Goal: Transaction & Acquisition: Purchase product/service

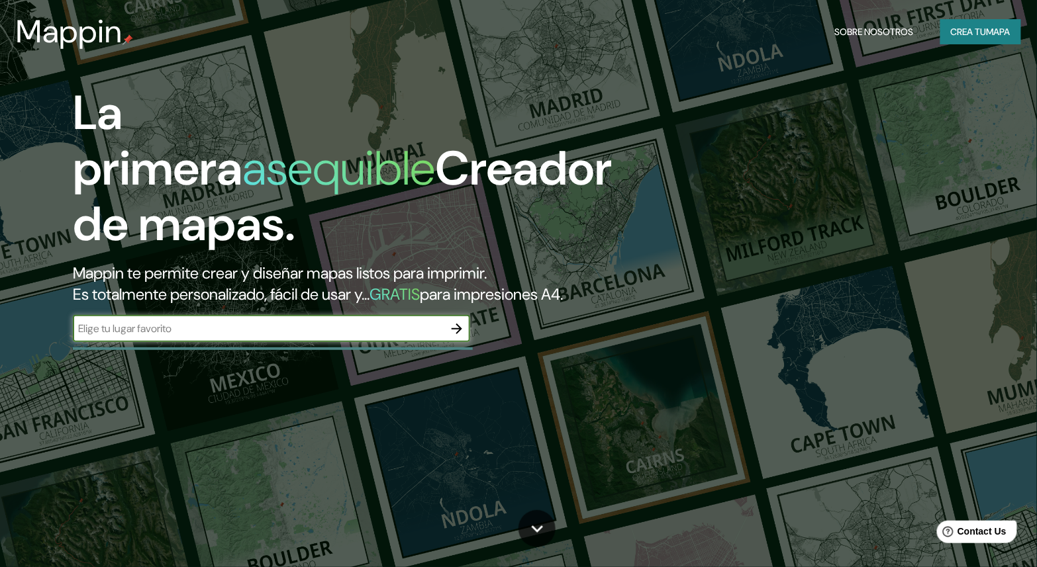
click at [300, 336] on input "text" at bounding box center [258, 328] width 371 height 15
type input "[GEOGRAPHIC_DATA]"
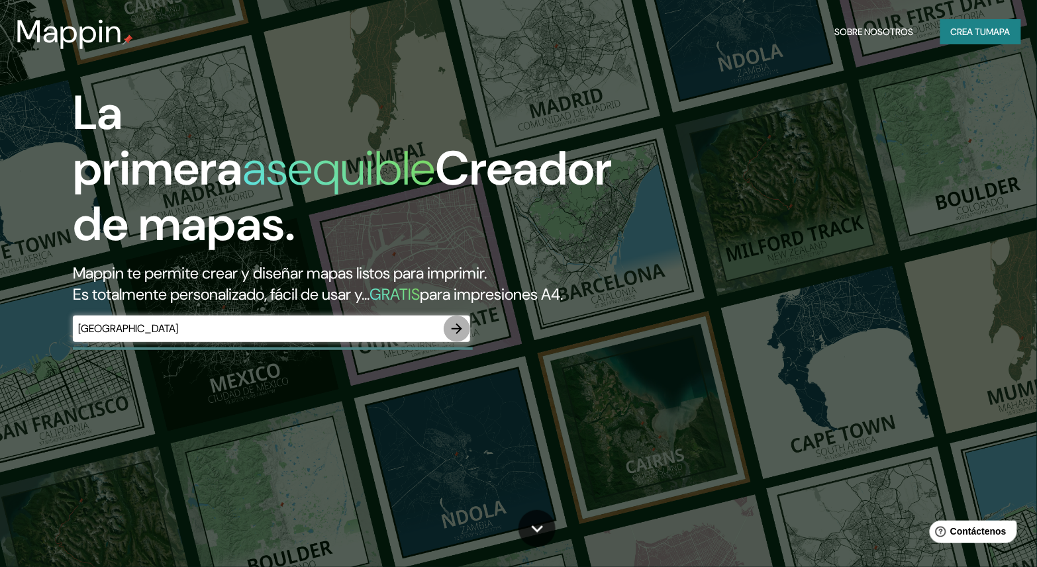
click at [455, 337] on icon "button" at bounding box center [457, 329] width 16 height 16
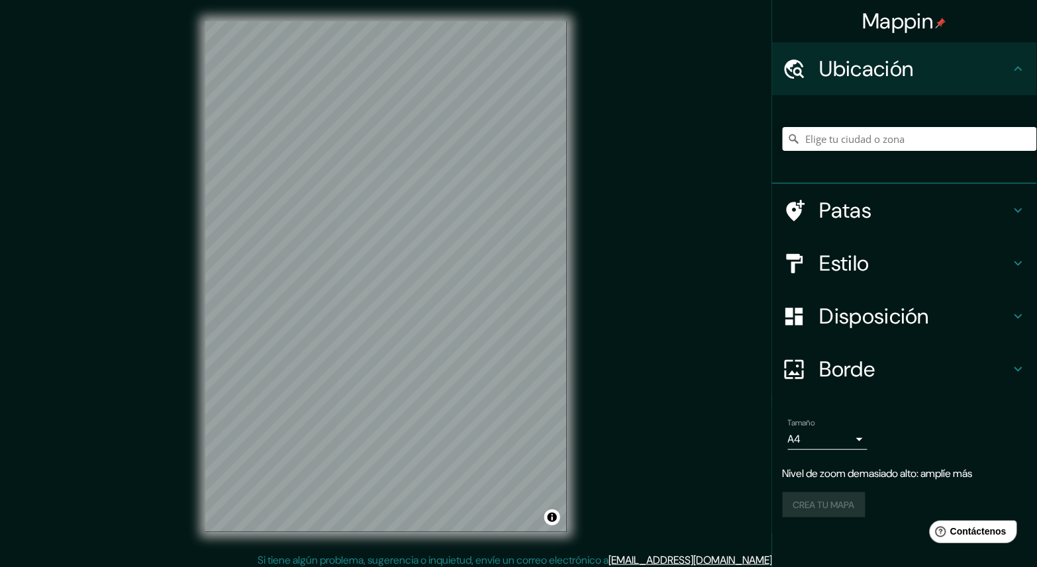
click at [630, 298] on div "Mappin Ubicación Patas Estilo Disposición Borde Elige un borde. Consejo : puede…" at bounding box center [518, 287] width 1037 height 574
click at [782, 391] on div "Mappin Ubicación Patas Estilo Disposición Borde Elige un borde. Consejo : puede…" at bounding box center [518, 287] width 1037 height 574
click at [843, 138] on input "Elige tu ciudad o zona" at bounding box center [909, 139] width 254 height 24
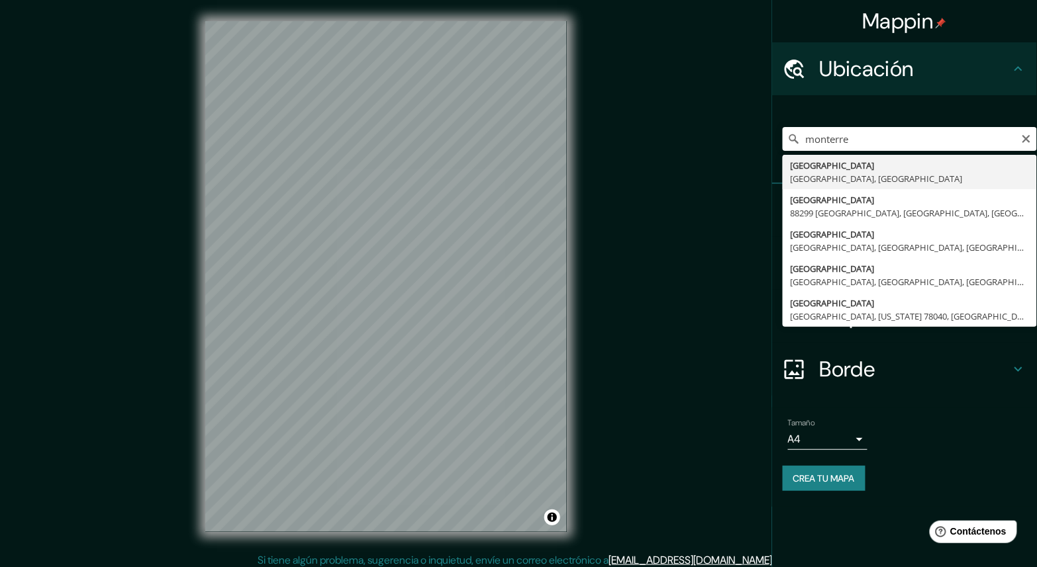
type input "[GEOGRAPHIC_DATA], [GEOGRAPHIC_DATA], [GEOGRAPHIC_DATA]"
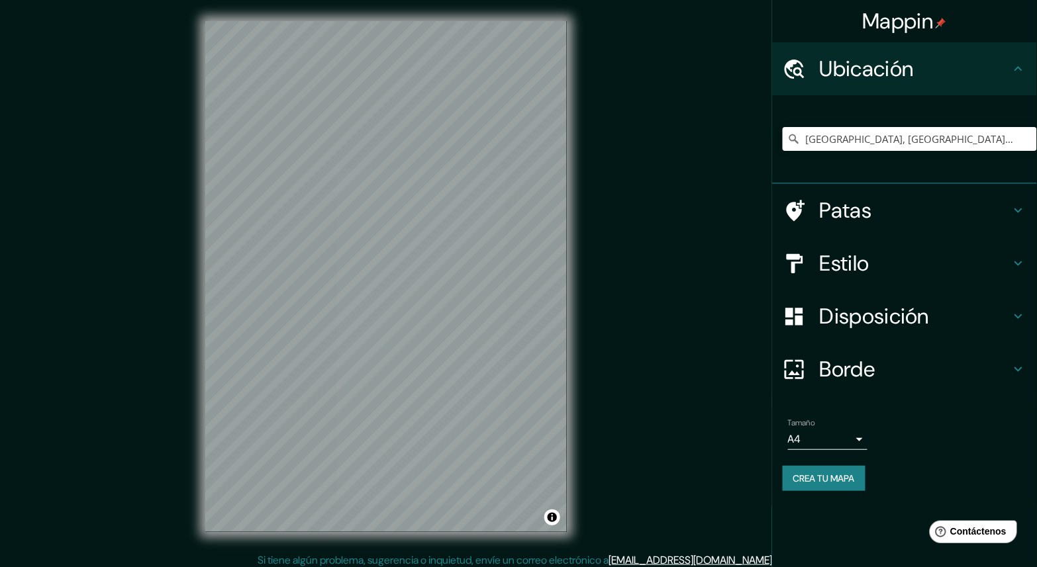
click at [870, 312] on font "Disposición" at bounding box center [873, 317] width 109 height 28
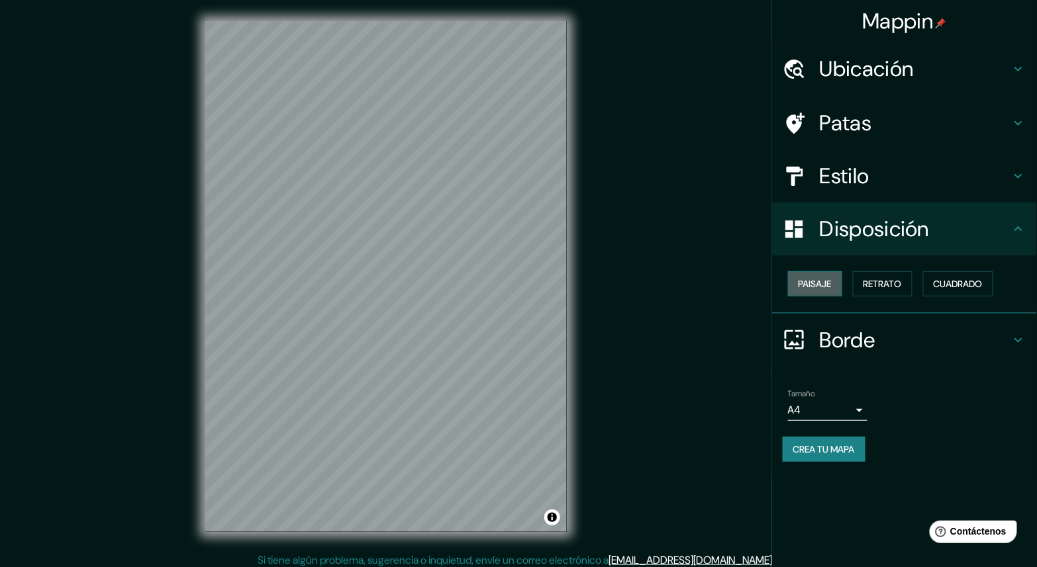
click at [826, 281] on font "Paisaje" at bounding box center [814, 284] width 33 height 12
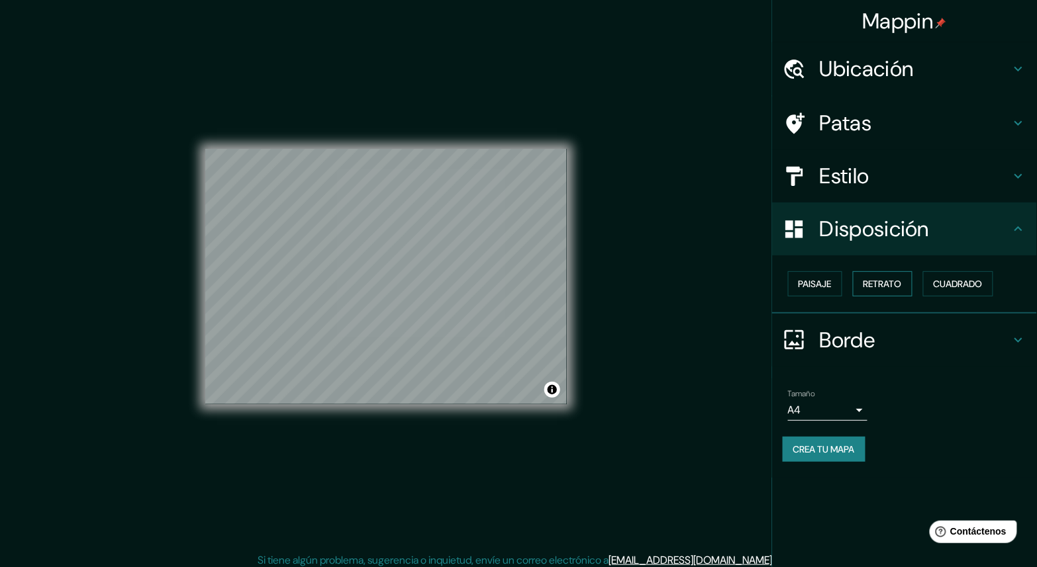
click at [874, 276] on font "Retrato" at bounding box center [882, 283] width 38 height 17
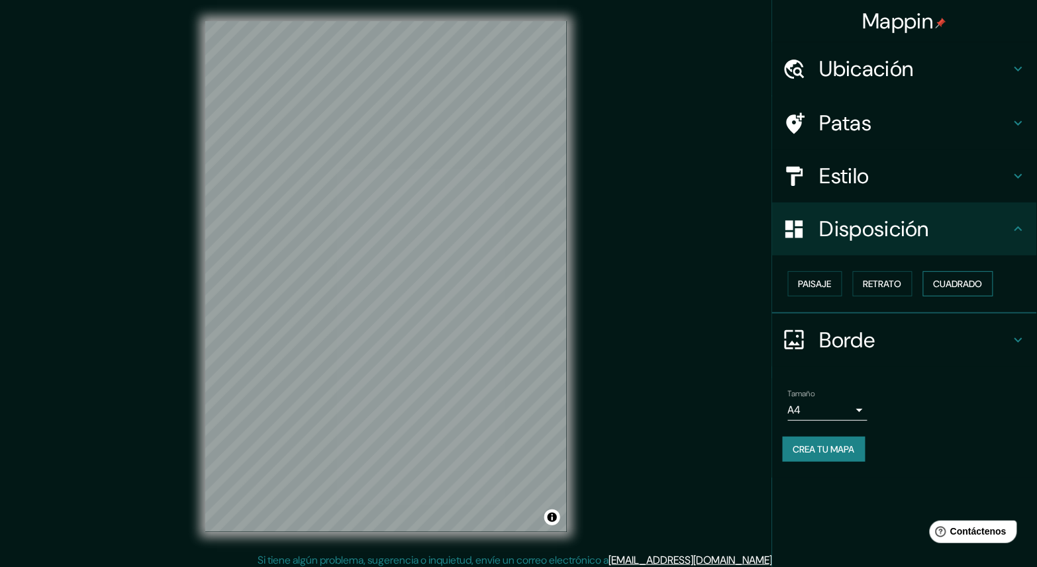
click at [973, 278] on font "Cuadrado" at bounding box center [957, 284] width 49 height 12
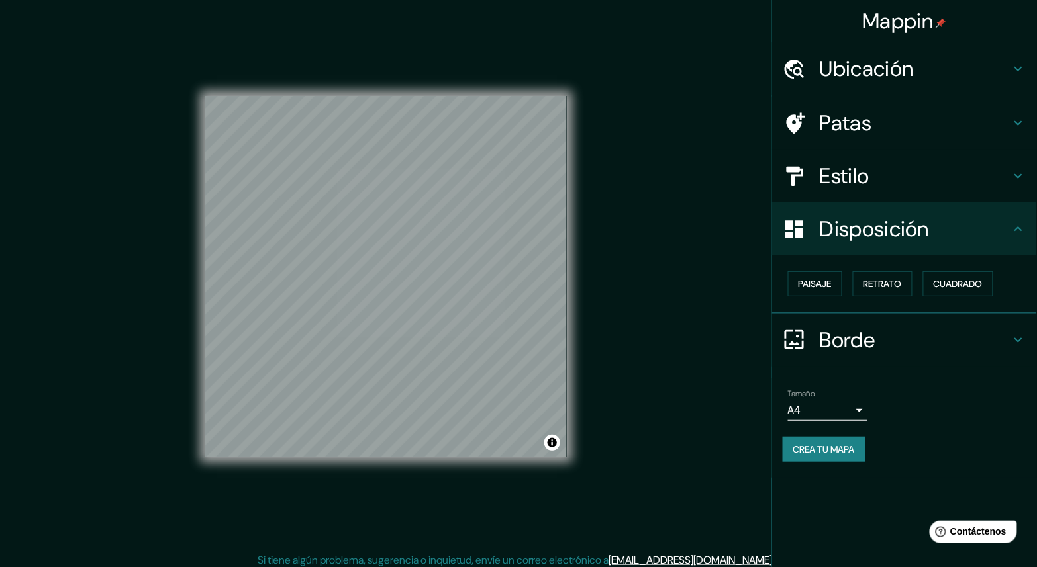
click at [849, 180] on font "Estilo" at bounding box center [844, 176] width 50 height 28
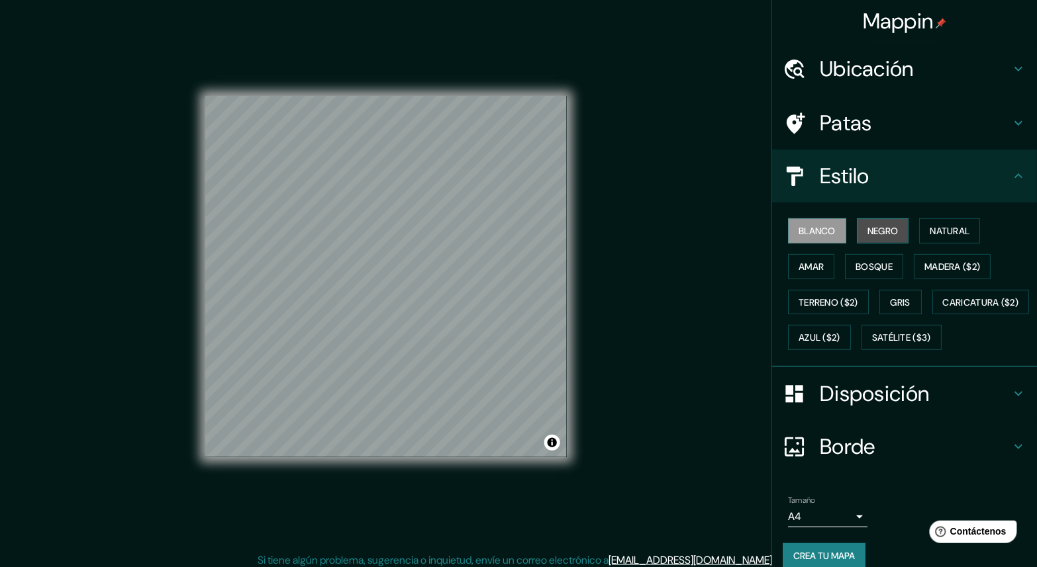
click at [870, 232] on font "Negro" at bounding box center [882, 231] width 31 height 12
click at [929, 229] on font "Natural" at bounding box center [949, 231] width 40 height 12
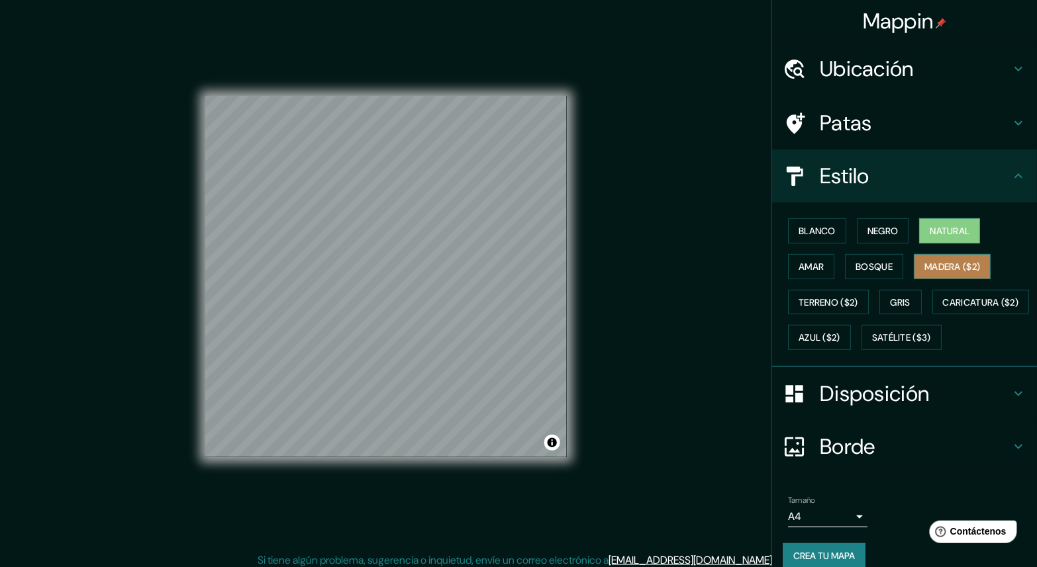
click at [924, 265] on font "Madera ($2)" at bounding box center [952, 267] width 56 height 12
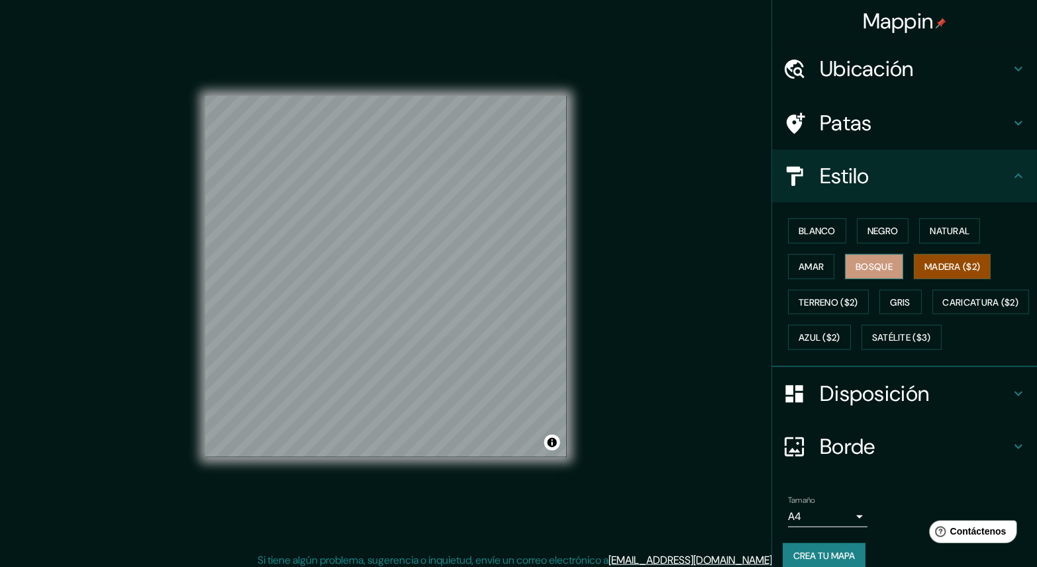
click at [865, 265] on font "Bosque" at bounding box center [873, 267] width 37 height 12
click at [846, 302] on font "Terreno ($2)" at bounding box center [828, 303] width 60 height 12
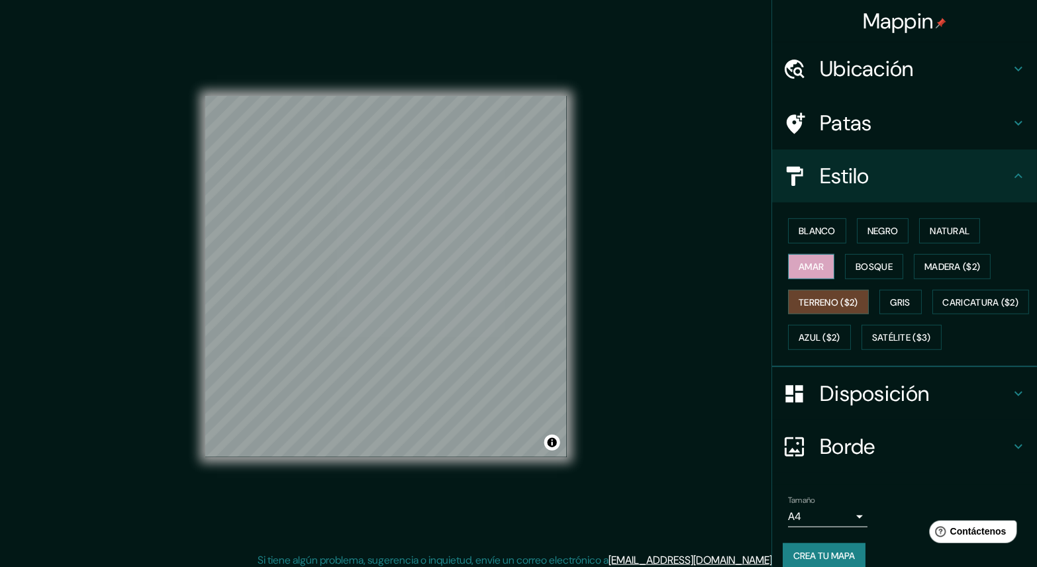
click at [819, 267] on button "Amar" at bounding box center [811, 266] width 46 height 25
click at [907, 309] on button "Gris" at bounding box center [900, 302] width 42 height 25
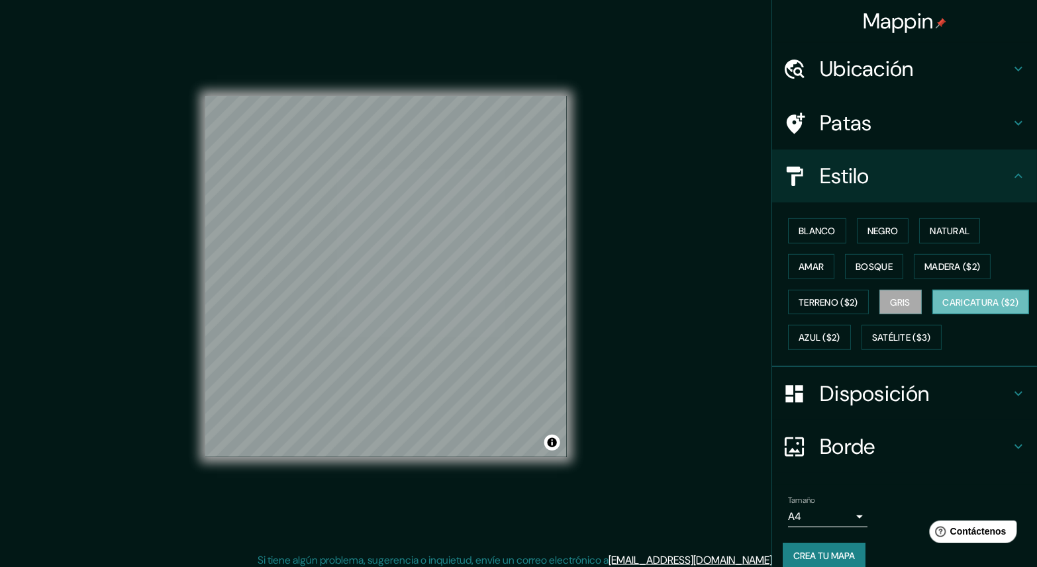
click at [932, 315] on button "Caricatura ($2)" at bounding box center [980, 302] width 97 height 25
click at [840, 332] on font "Azul ($2)" at bounding box center [819, 338] width 42 height 12
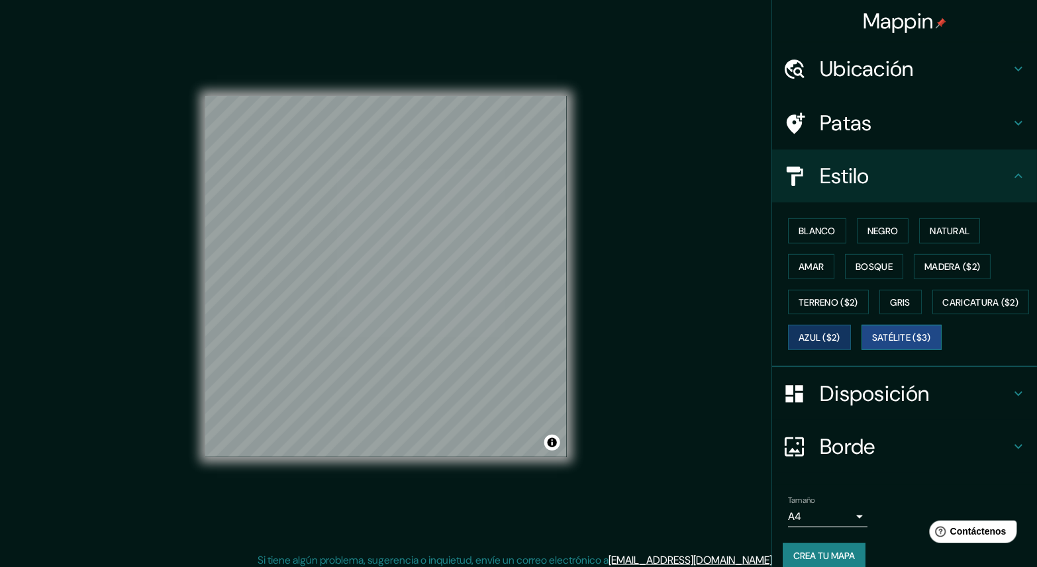
click at [872, 344] on font "Satélite ($3)" at bounding box center [901, 338] width 59 height 12
click at [807, 261] on font "Amar" at bounding box center [810, 267] width 25 height 12
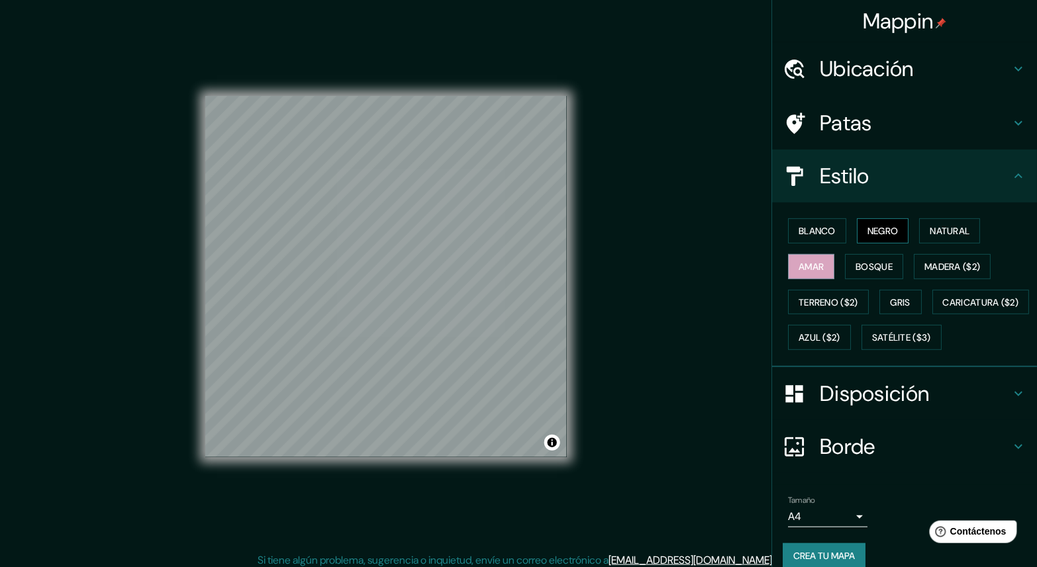
click at [867, 223] on font "Negro" at bounding box center [882, 230] width 31 height 17
click at [969, 264] on font "Madera ($2)" at bounding box center [952, 267] width 56 height 12
click at [866, 252] on div "Blanco Negro Natural Amar Bosque Madera ($2) Terreno ($2) Gris Caricatura ($2) …" at bounding box center [909, 284] width 254 height 142
click at [871, 230] on font "Negro" at bounding box center [882, 231] width 31 height 12
click at [826, 232] on font "Blanco" at bounding box center [816, 231] width 37 height 12
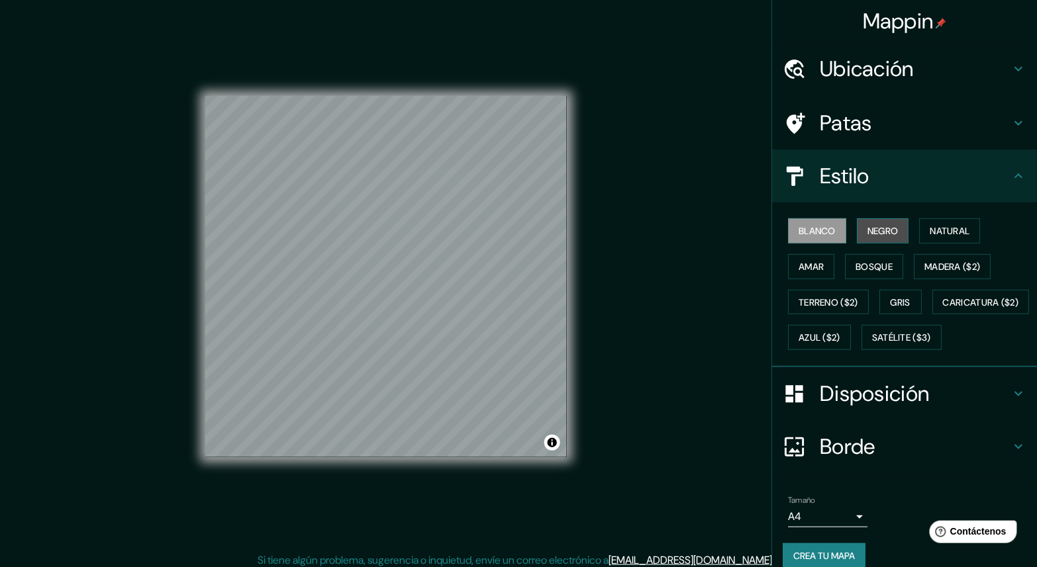
click at [867, 225] on font "Negro" at bounding box center [882, 231] width 31 height 12
click at [884, 67] on font "Ubicación" at bounding box center [866, 69] width 94 height 28
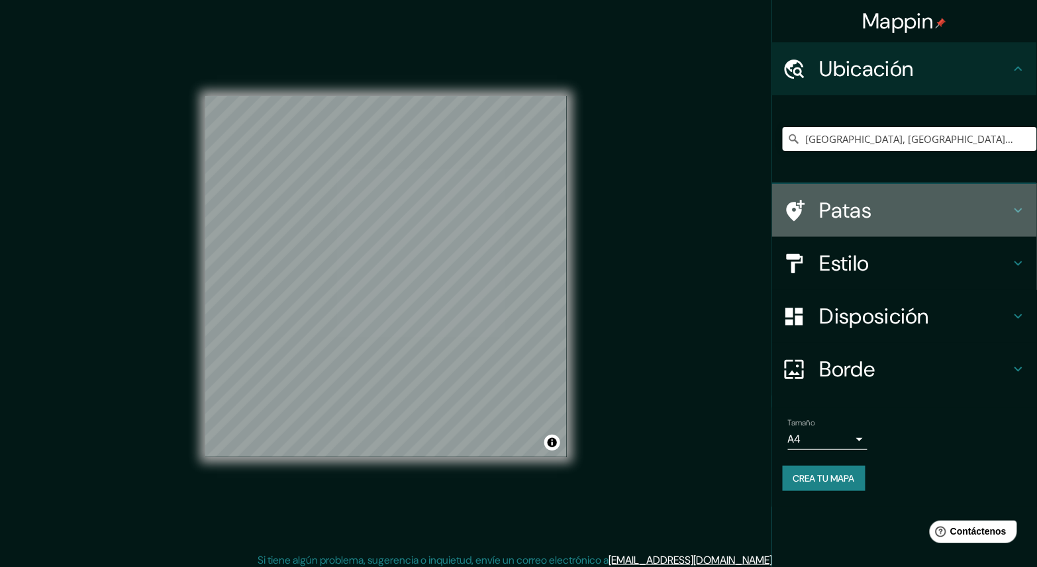
click at [861, 208] on font "Patas" at bounding box center [845, 211] width 52 height 28
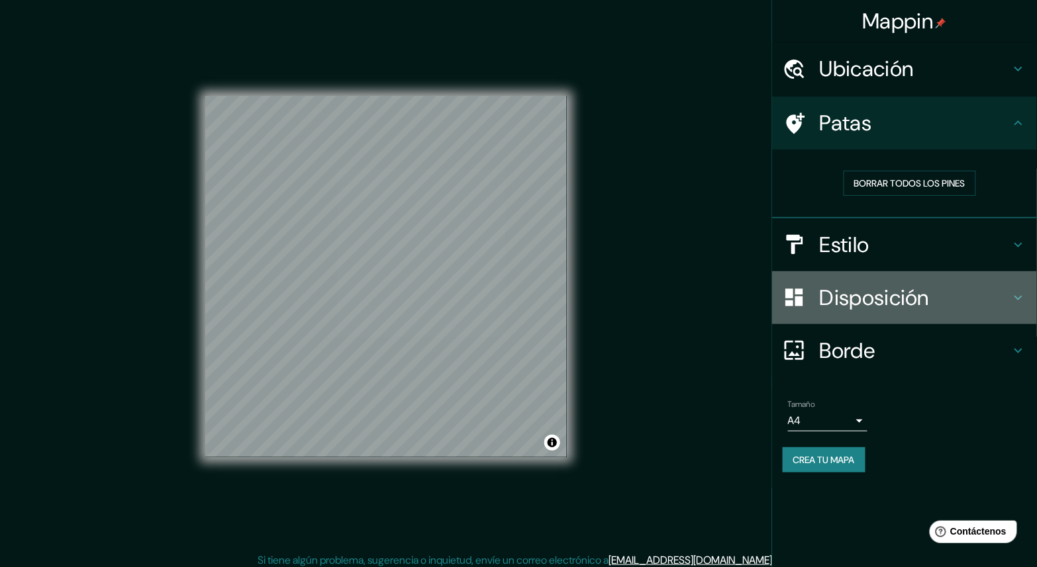
click at [896, 297] on font "Disposición" at bounding box center [873, 298] width 109 height 28
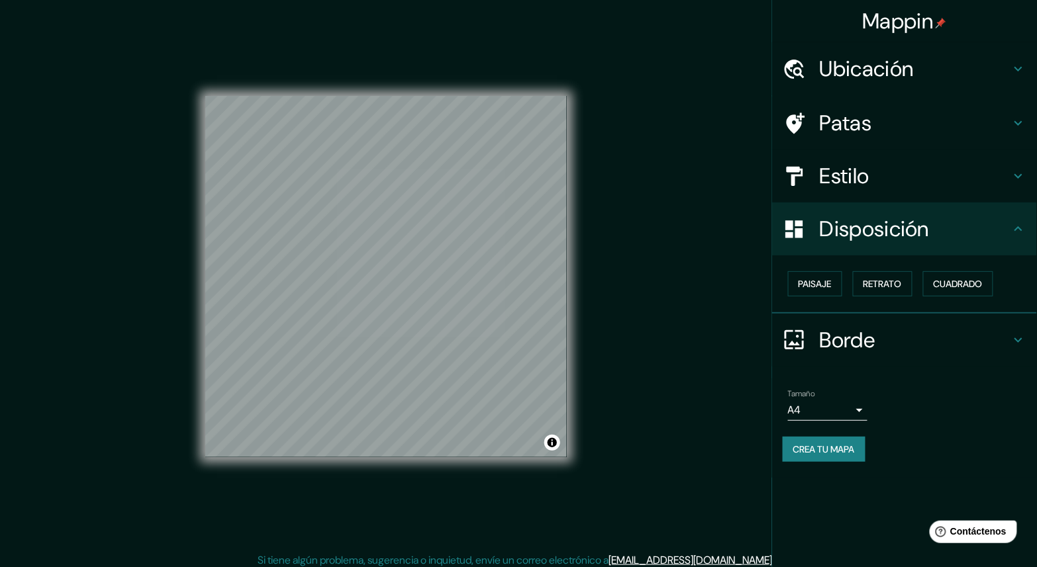
click at [843, 195] on div "Estilo" at bounding box center [904, 176] width 265 height 53
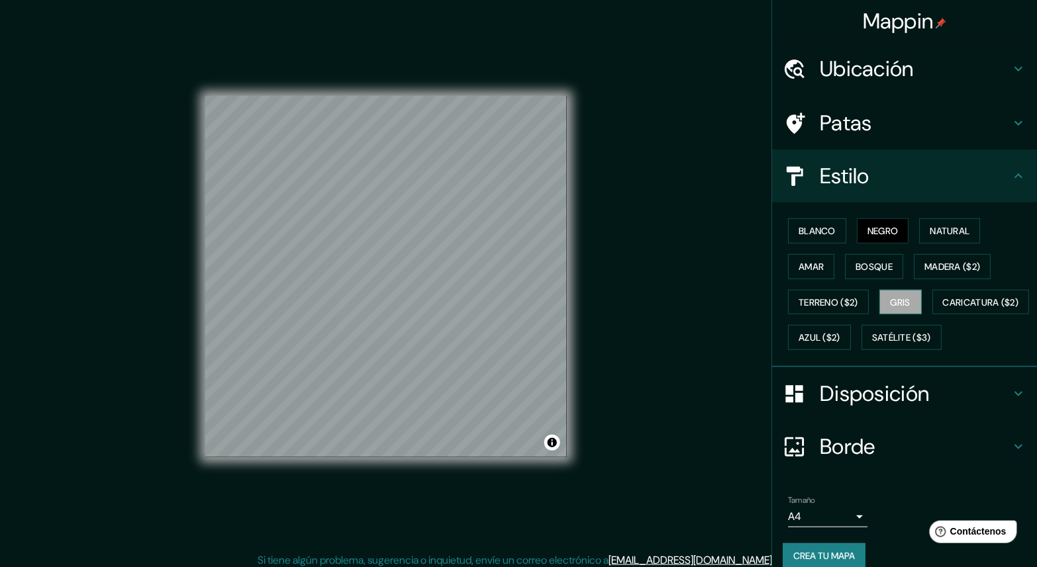
click at [890, 304] on font "Gris" at bounding box center [900, 303] width 20 height 12
click at [803, 236] on font "Blanco" at bounding box center [816, 231] width 37 height 12
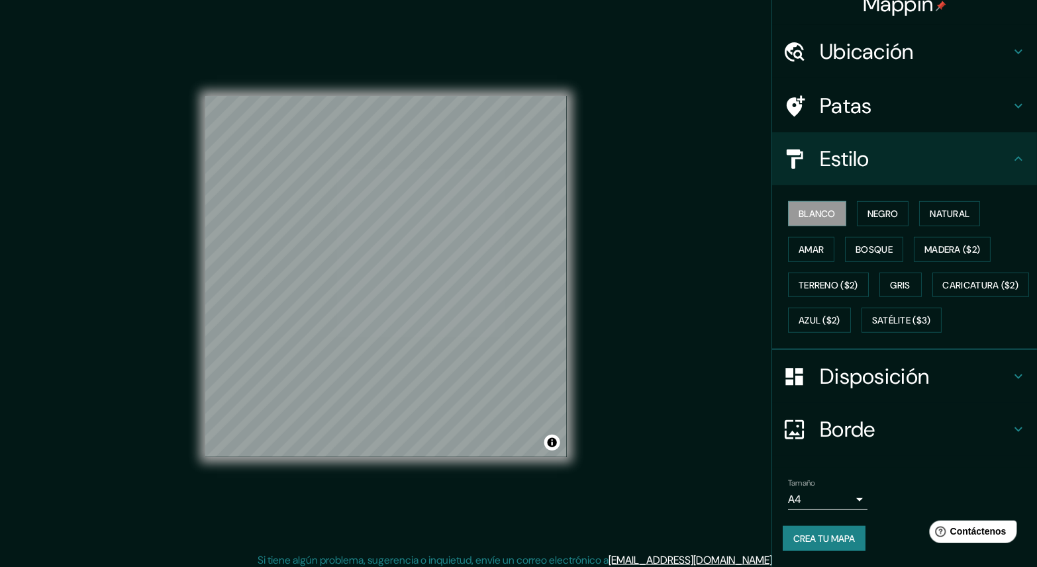
scroll to position [48, 0]
click at [823, 496] on body "Mappin Ubicación [GEOGRAPHIC_DATA], [GEOGRAPHIC_DATA], [GEOGRAPHIC_DATA] Patas …" at bounding box center [518, 283] width 1037 height 567
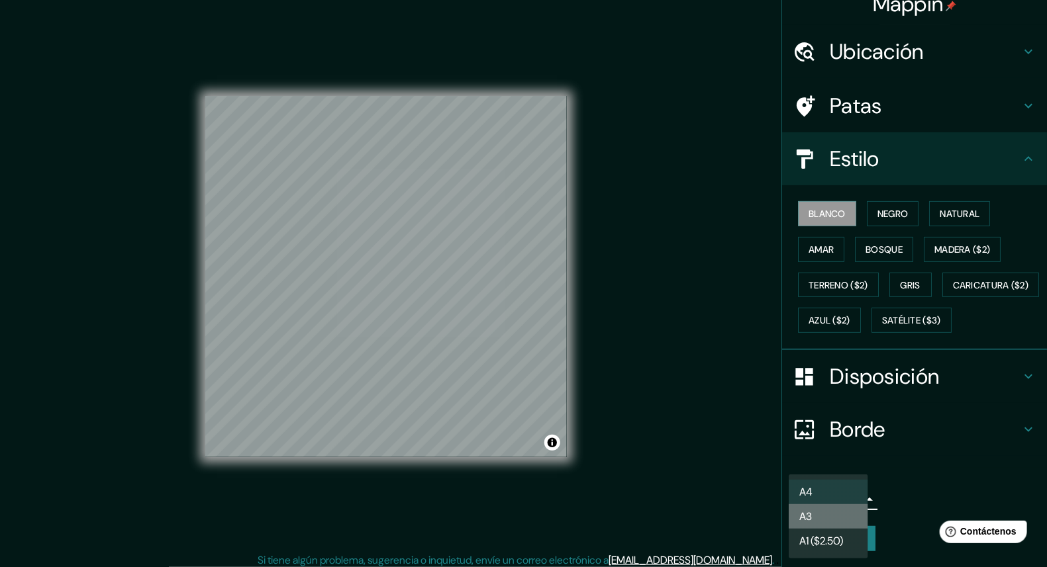
click at [833, 518] on li "A3" at bounding box center [827, 516] width 79 height 24
click at [833, 502] on body "Mappin Ubicación [GEOGRAPHIC_DATA], [GEOGRAPHIC_DATA], [GEOGRAPHIC_DATA] Patas …" at bounding box center [523, 283] width 1047 height 567
click at [847, 497] on li "A4" at bounding box center [827, 492] width 79 height 24
type input "single"
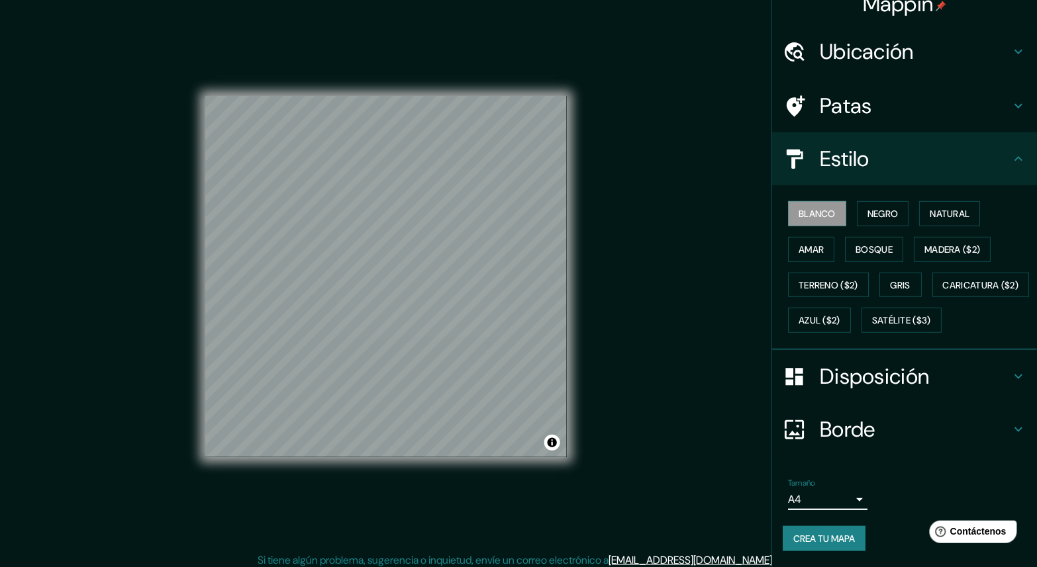
click at [841, 543] on font "Crea tu mapa" at bounding box center [824, 539] width 62 height 12
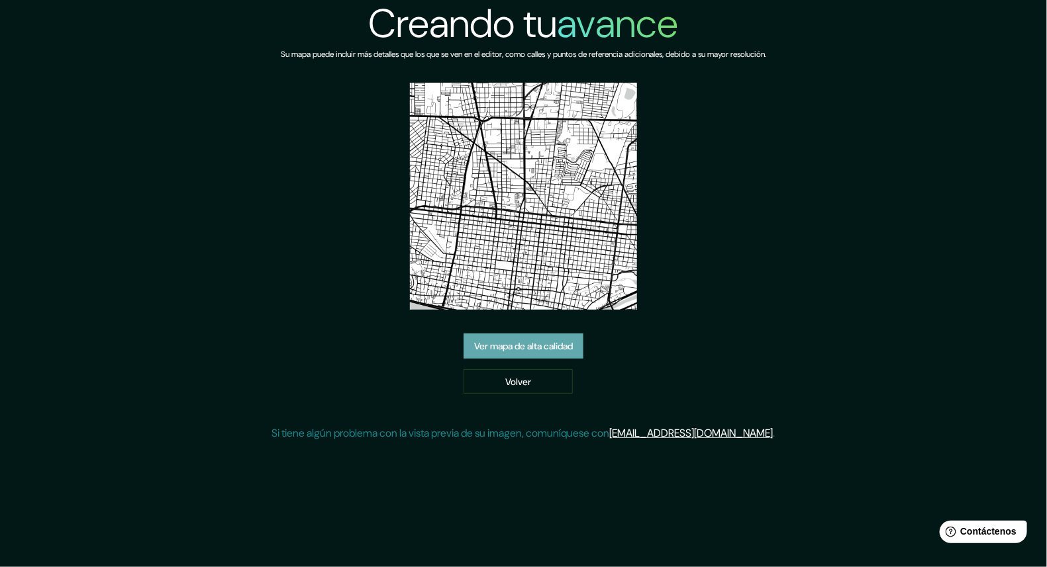
click at [572, 351] on font "Ver mapa de alta calidad" at bounding box center [523, 346] width 99 height 12
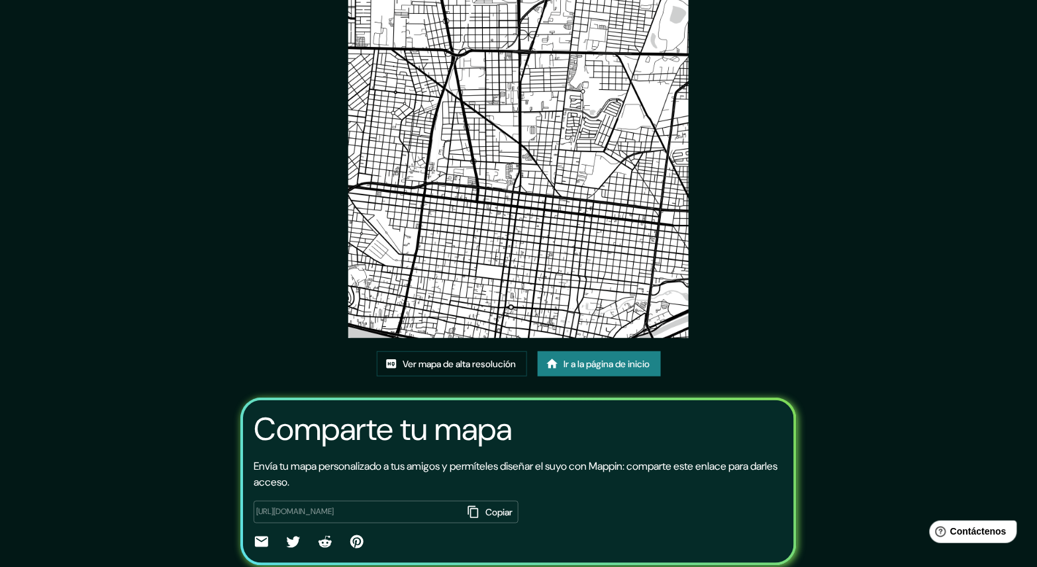
scroll to position [105, 0]
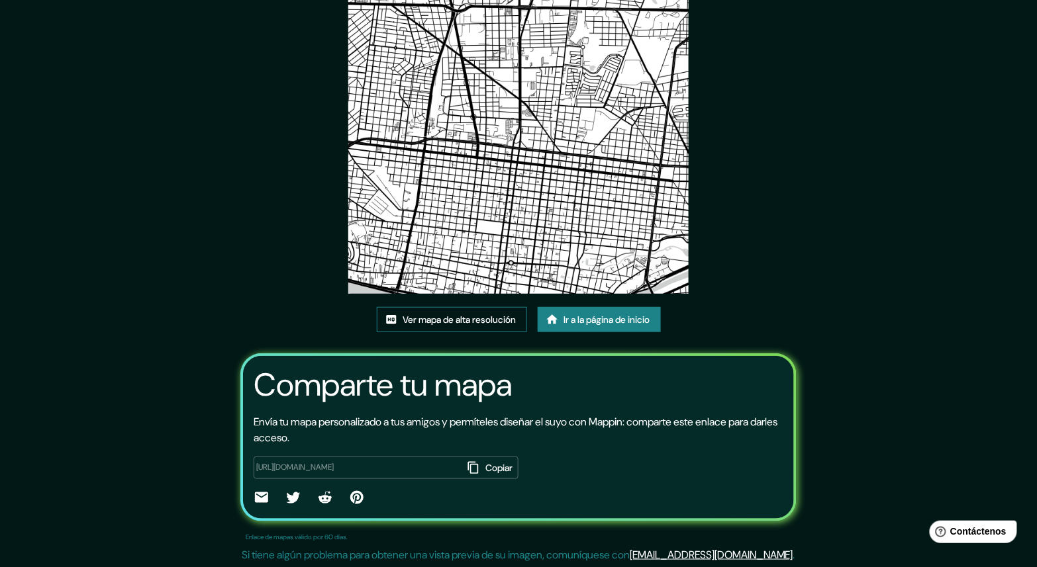
click at [487, 322] on font "Ver mapa de alta resolución" at bounding box center [459, 320] width 113 height 12
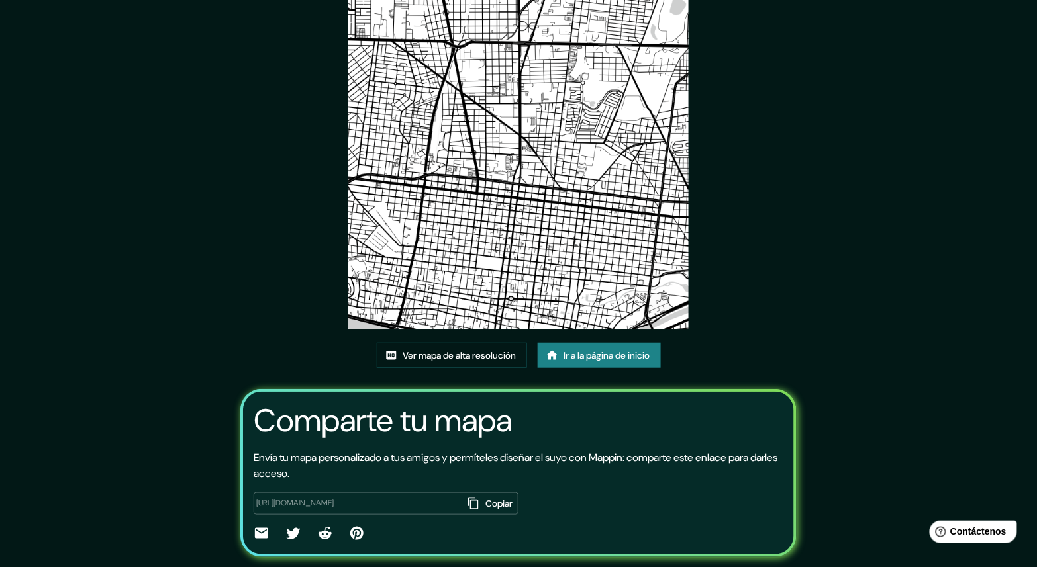
scroll to position [0, 0]
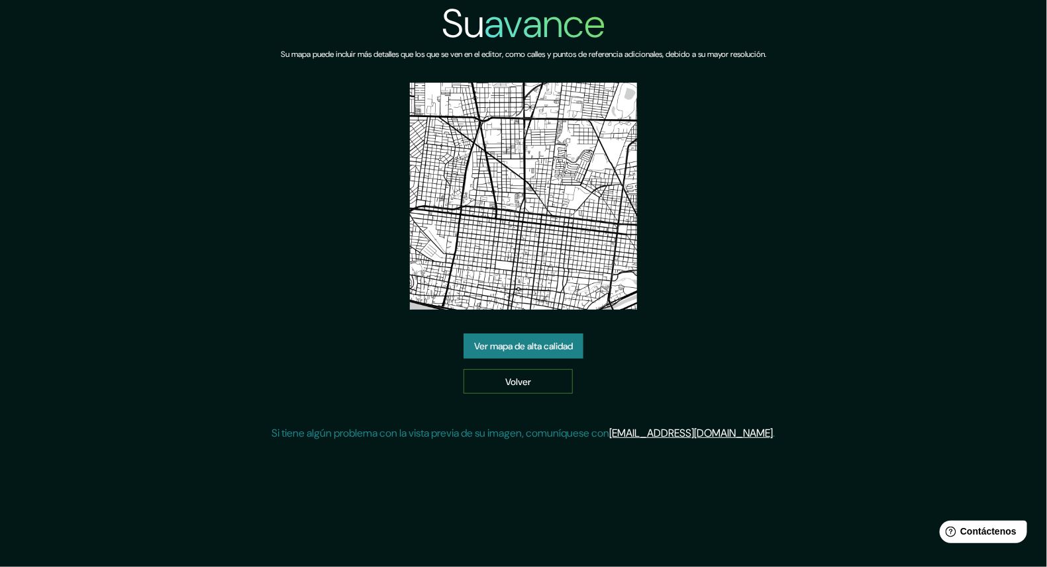
click at [510, 373] on font "Volver" at bounding box center [518, 381] width 26 height 17
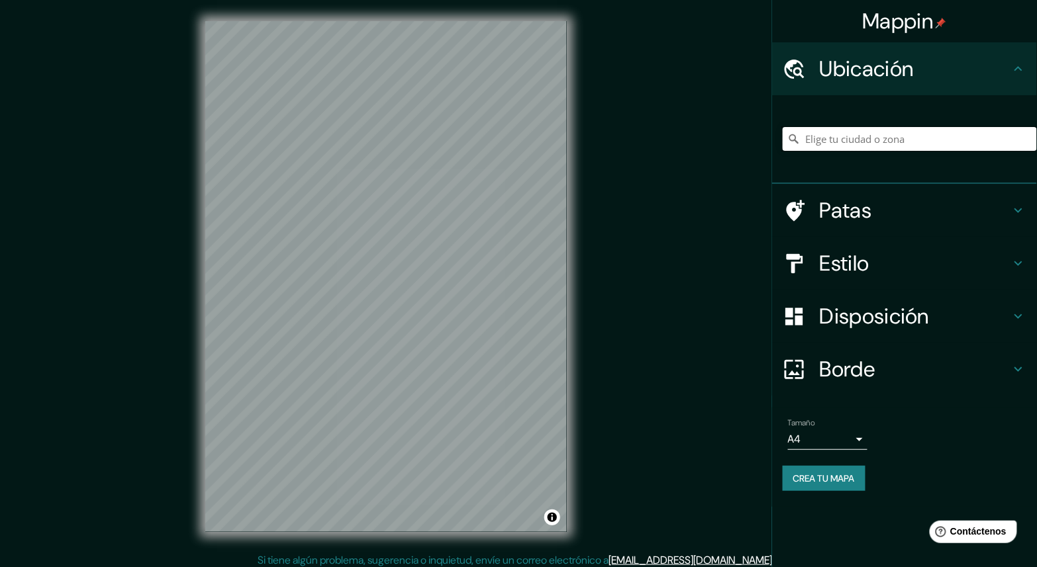
click at [876, 136] on input "Elige tu ciudad o zona" at bounding box center [909, 139] width 254 height 24
type input "[GEOGRAPHIC_DATA], [GEOGRAPHIC_DATA], [GEOGRAPHIC_DATA]"
click at [833, 316] on font "Disposición" at bounding box center [873, 317] width 109 height 28
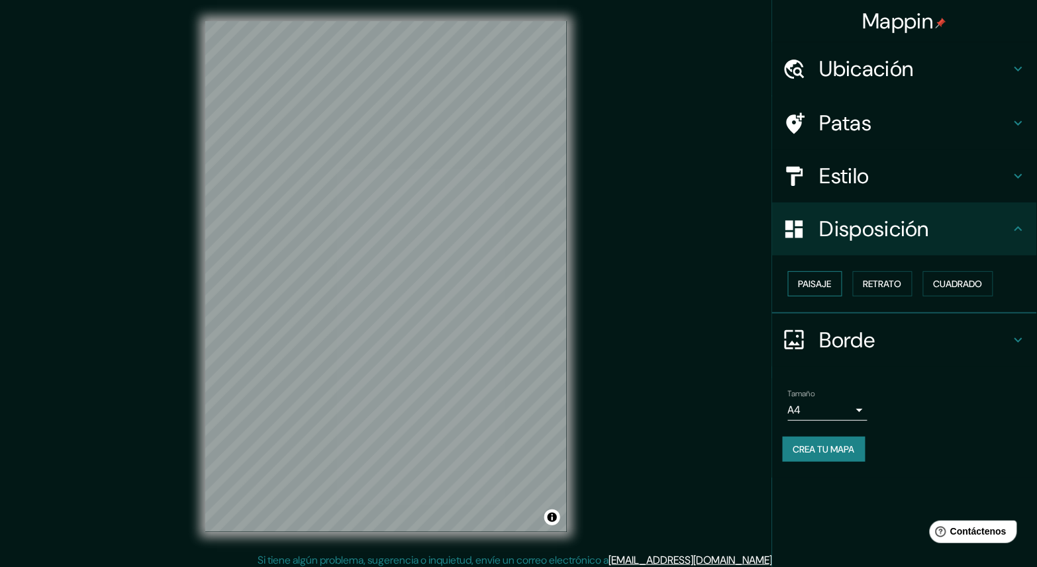
click at [833, 279] on button "Paisaje" at bounding box center [815, 283] width 54 height 25
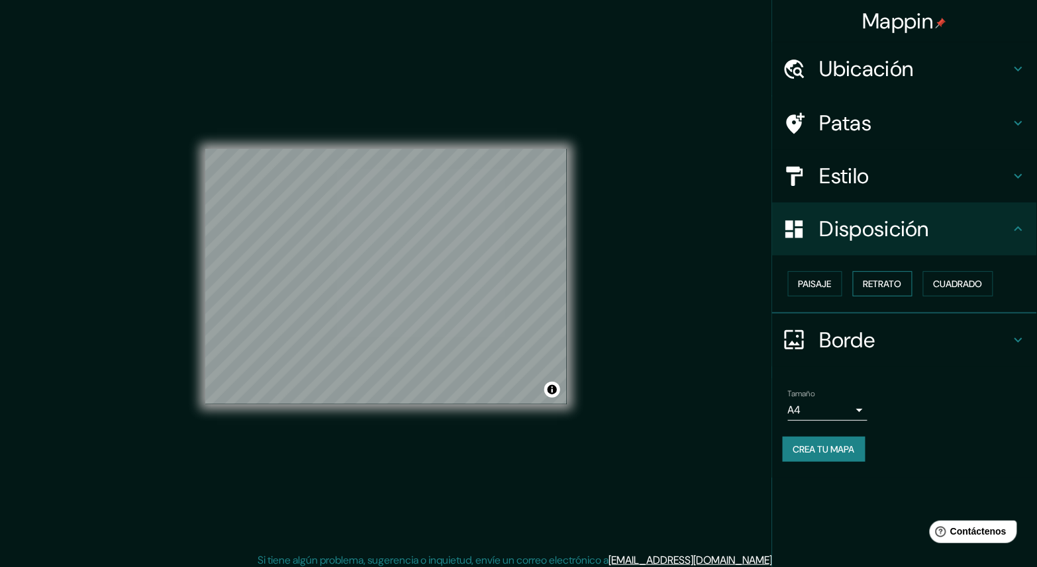
click at [882, 278] on font "Retrato" at bounding box center [882, 284] width 38 height 12
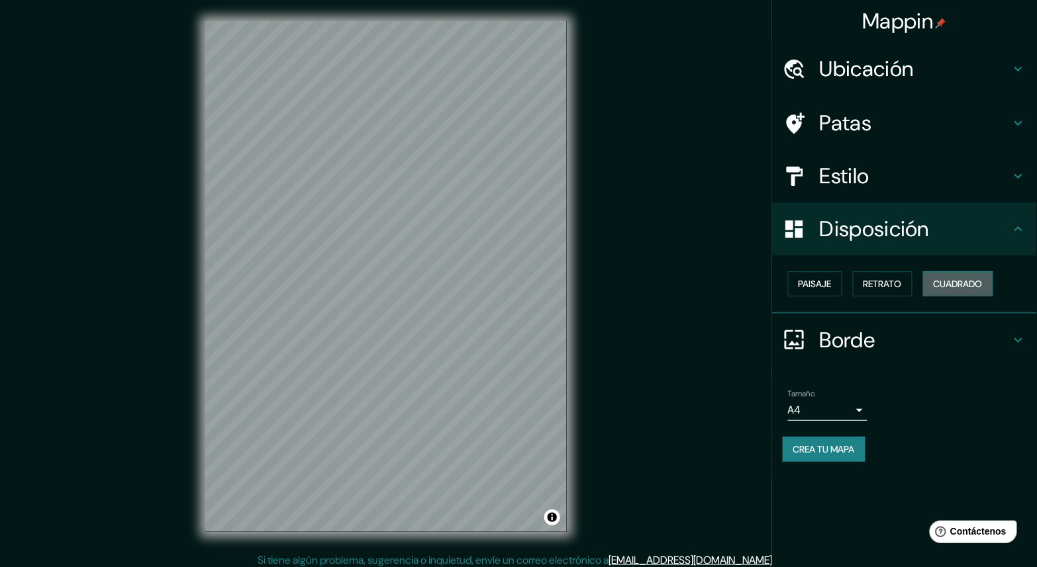
click at [966, 278] on font "Cuadrado" at bounding box center [957, 284] width 49 height 12
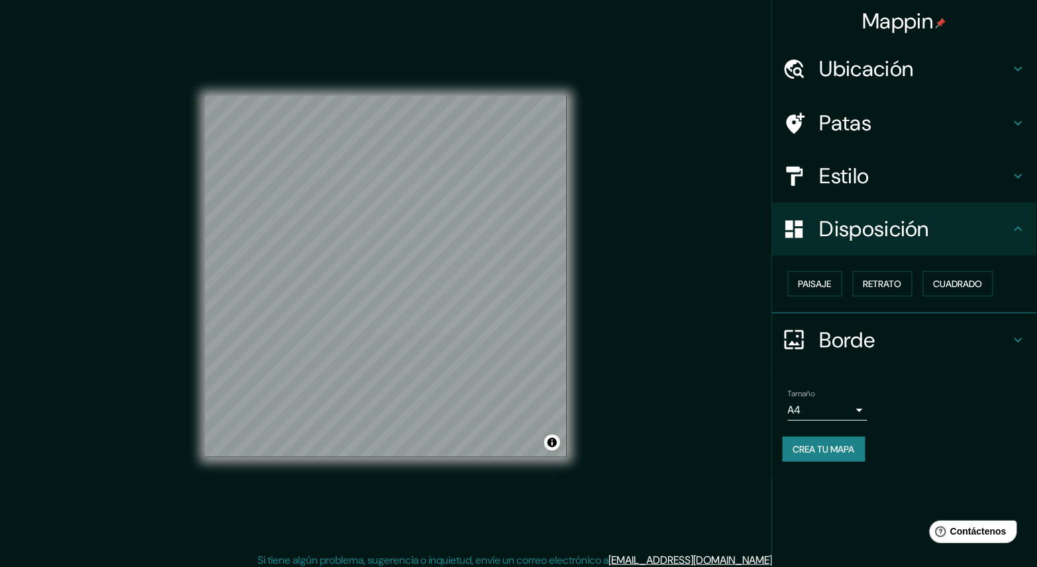
click at [878, 178] on h4 "Estilo" at bounding box center [914, 176] width 191 height 26
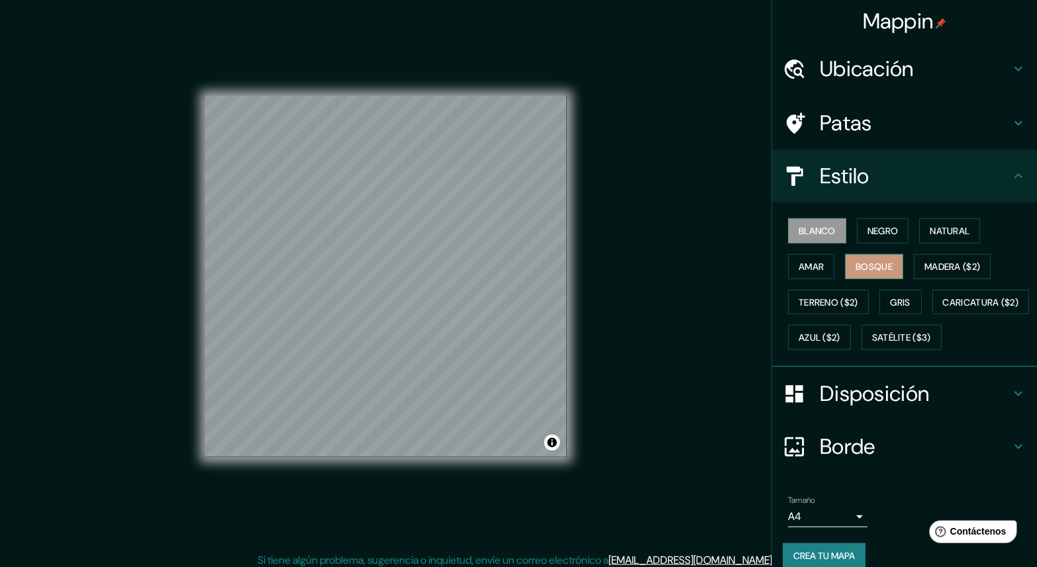
click at [866, 265] on font "Bosque" at bounding box center [873, 267] width 37 height 12
click at [947, 255] on button "Madera ($2)" at bounding box center [951, 266] width 77 height 25
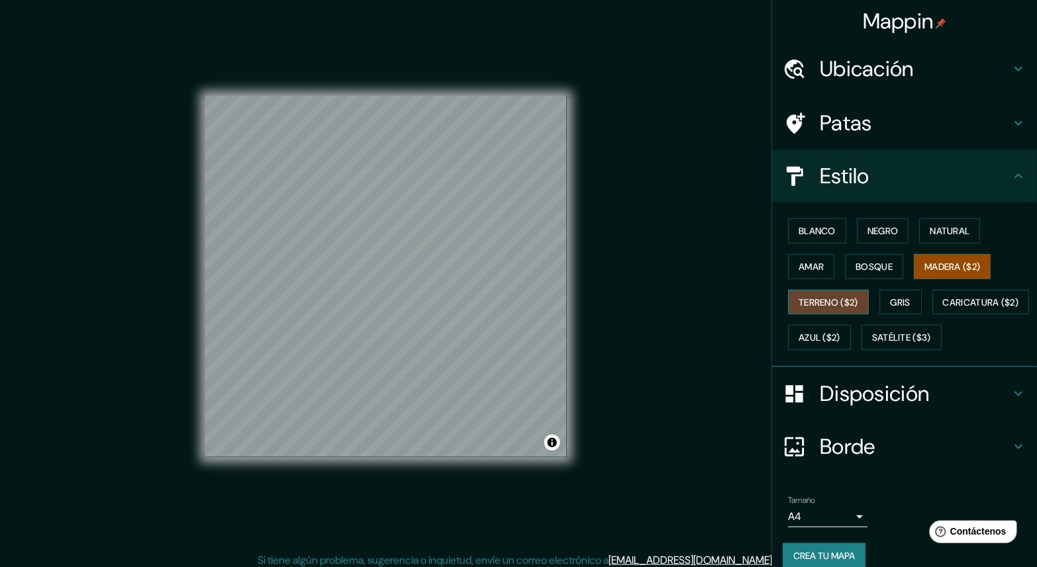
click at [825, 300] on font "Terreno ($2)" at bounding box center [828, 303] width 60 height 12
click at [890, 307] on font "Gris" at bounding box center [900, 302] width 20 height 17
click at [820, 299] on font "Terreno ($2)" at bounding box center [828, 303] width 60 height 12
click at [804, 265] on font "Amar" at bounding box center [810, 267] width 25 height 12
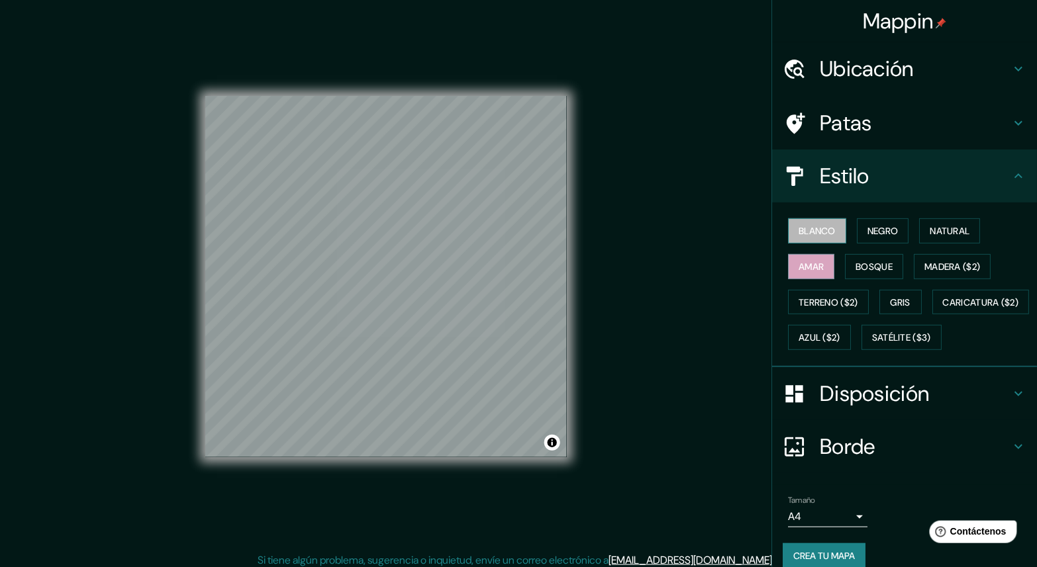
click at [817, 225] on font "Blanco" at bounding box center [816, 231] width 37 height 12
click at [890, 302] on font "Gris" at bounding box center [900, 303] width 20 height 12
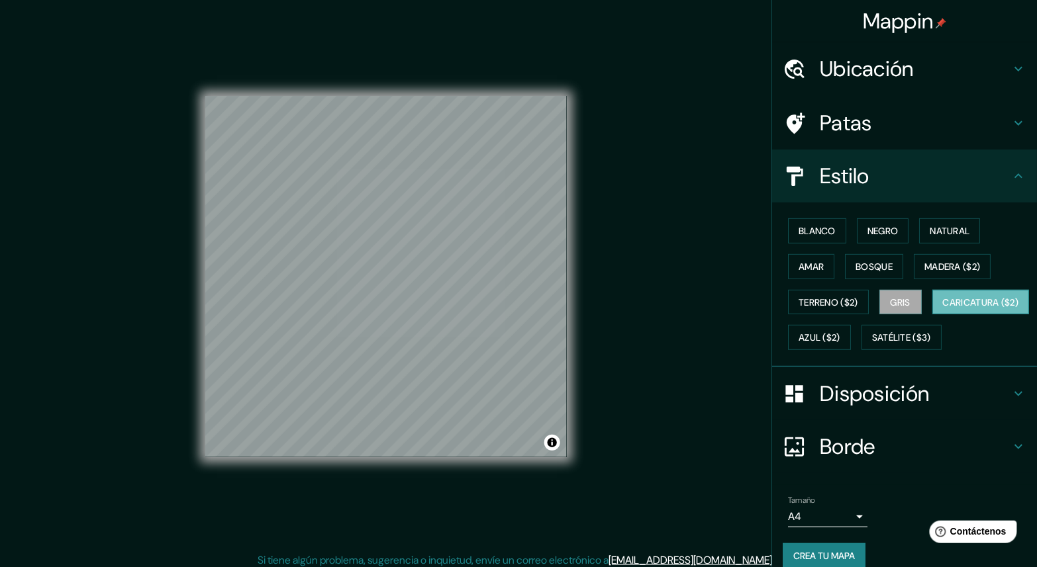
click at [943, 308] on font "Caricatura ($2)" at bounding box center [981, 303] width 76 height 12
click at [872, 346] on font "Satélite ($3)" at bounding box center [901, 337] width 59 height 17
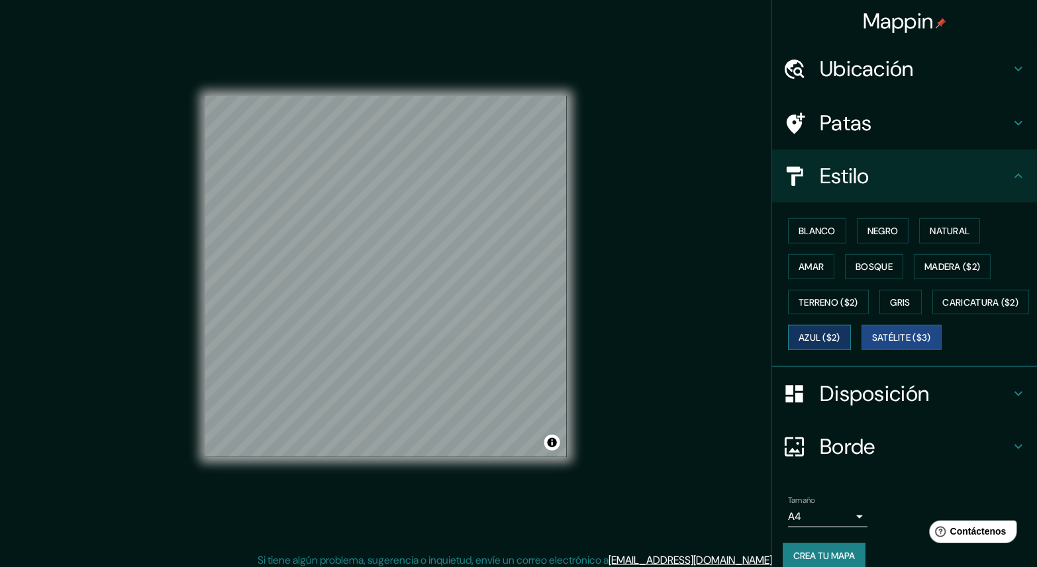
click at [840, 335] on font "Azul ($2)" at bounding box center [819, 338] width 42 height 12
click at [817, 234] on font "Blanco" at bounding box center [816, 231] width 37 height 12
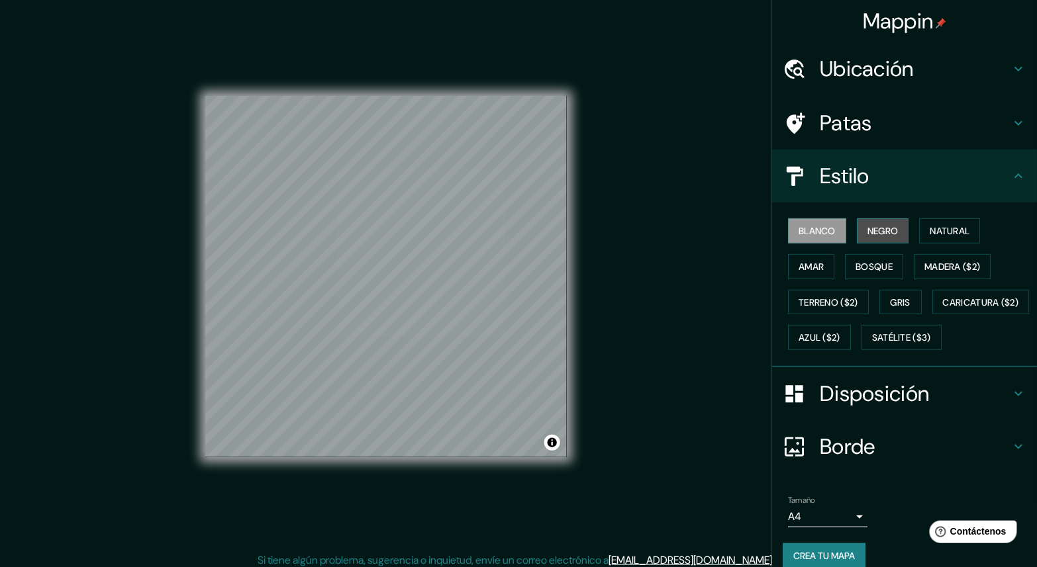
click at [857, 232] on button "Negro" at bounding box center [883, 230] width 52 height 25
click at [924, 261] on font "Madera ($2)" at bounding box center [952, 267] width 56 height 12
click at [889, 281] on div "Blanco Negro Natural Amar Bosque Madera ($2) Terreno ($2) Gris Caricatura ($2) …" at bounding box center [909, 284] width 254 height 142
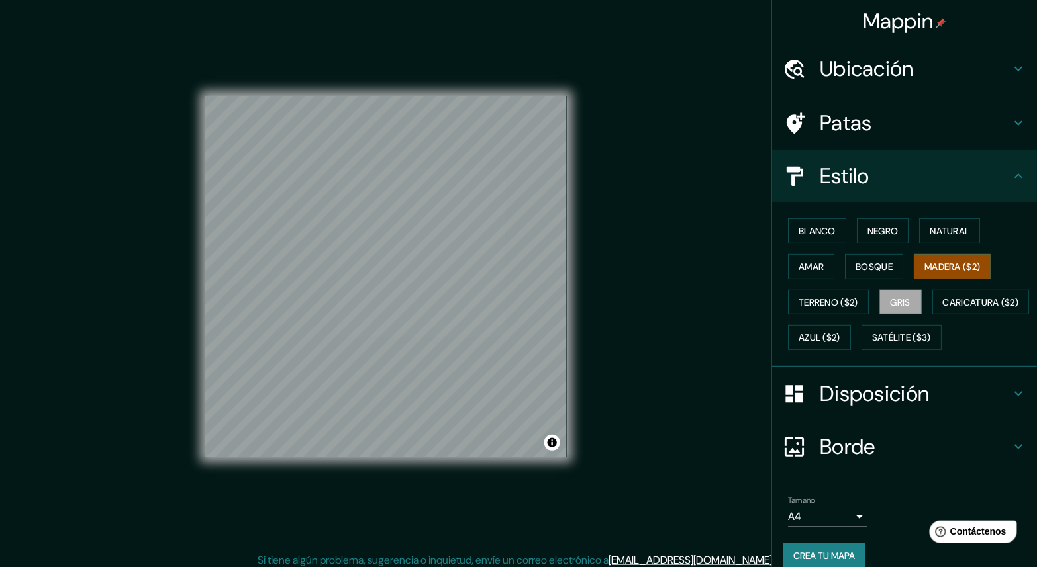
click at [890, 302] on font "Gris" at bounding box center [900, 303] width 20 height 12
click at [802, 232] on font "Blanco" at bounding box center [816, 231] width 37 height 12
click at [892, 299] on font "Gris" at bounding box center [900, 303] width 20 height 12
click at [943, 308] on font "Caricatura ($2)" at bounding box center [981, 303] width 76 height 12
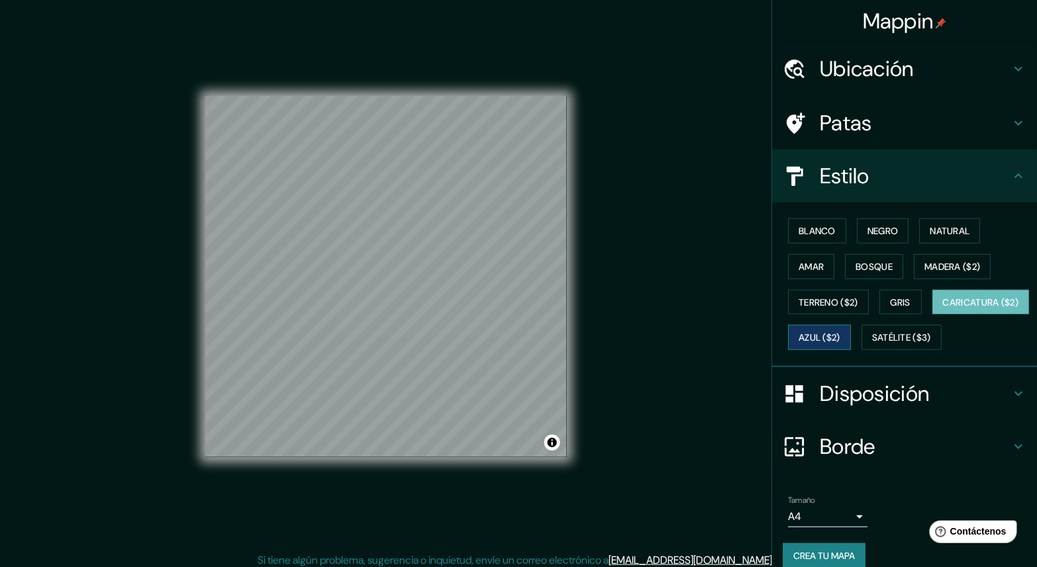
click at [840, 332] on font "Azul ($2)" at bounding box center [819, 338] width 42 height 12
click at [872, 344] on font "Satélite ($3)" at bounding box center [901, 338] width 59 height 12
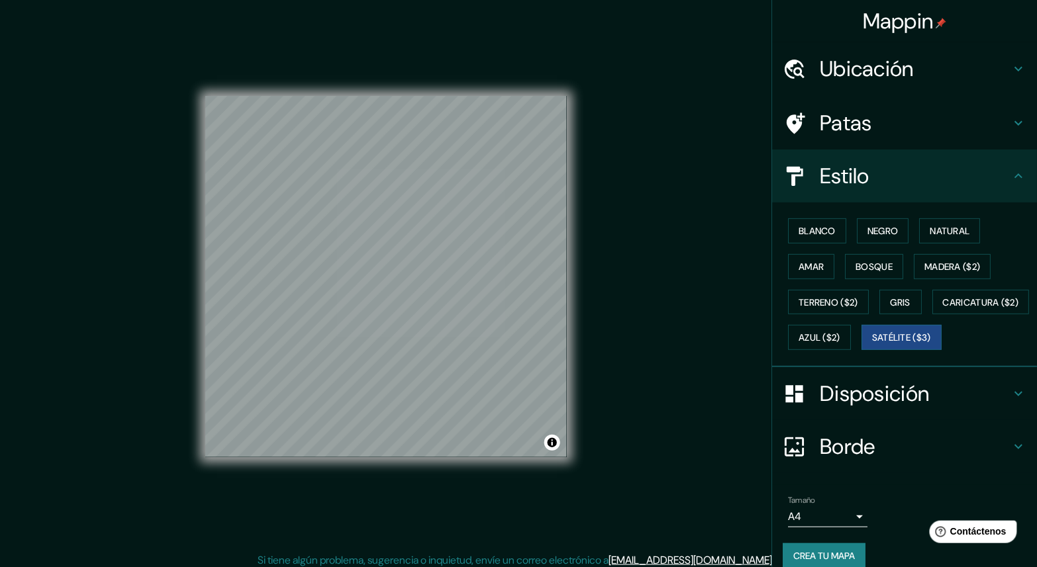
click at [939, 348] on div "Blanco Negro Natural Amar Bosque Madera ($2) Terreno ($2) Gris Caricatura ($2) …" at bounding box center [909, 284] width 254 height 142
click at [840, 337] on font "Azul ($2)" at bounding box center [819, 338] width 42 height 12
